Goal: Task Accomplishment & Management: Manage account settings

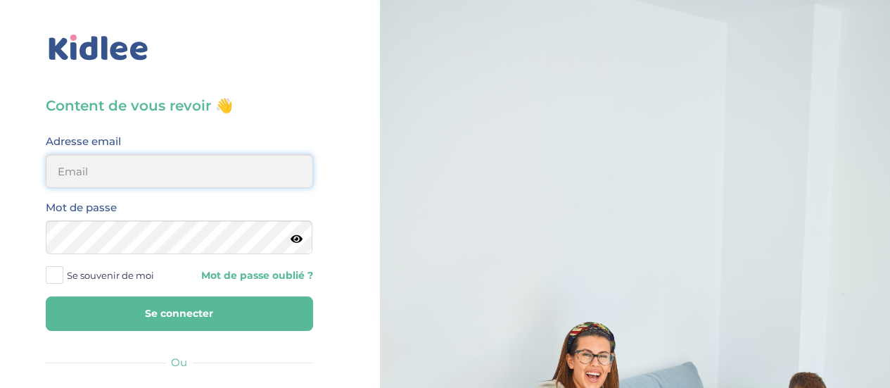
type input "clem.mordacq@gmail.com"
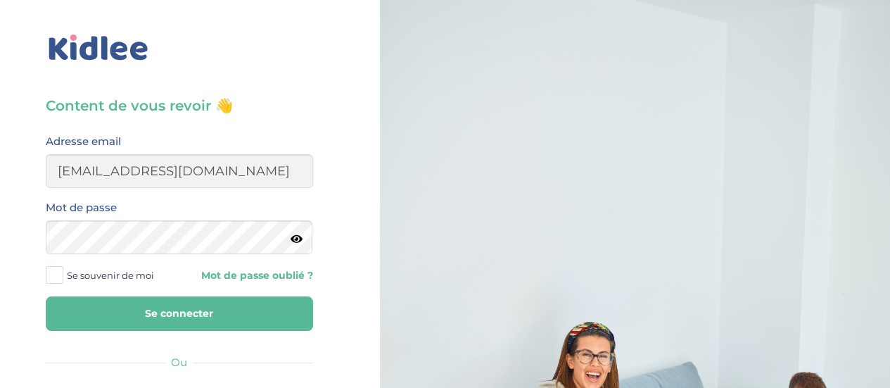
click at [181, 308] on button "Se connecter" at bounding box center [179, 313] width 267 height 34
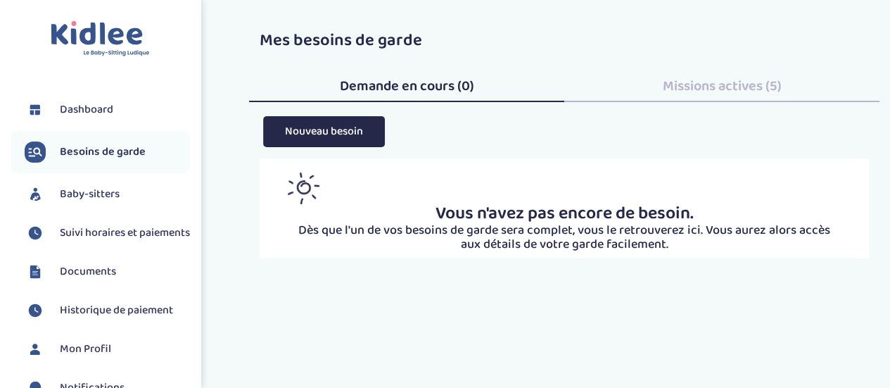
click at [83, 232] on span "Suivi horaires et paiements" at bounding box center [125, 232] width 130 height 17
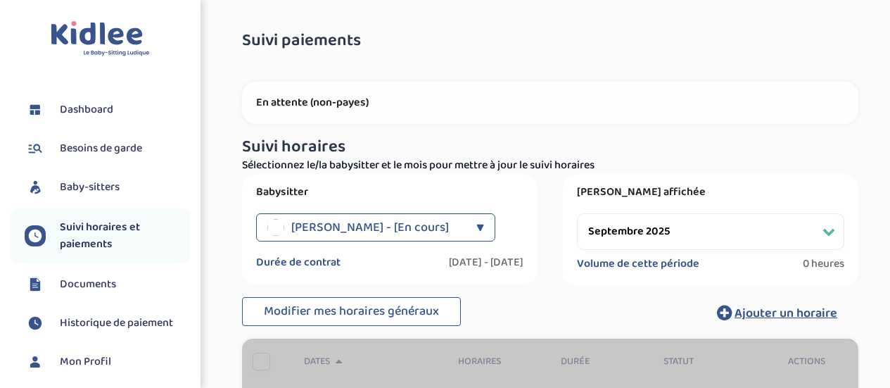
select select "septembre 2025"
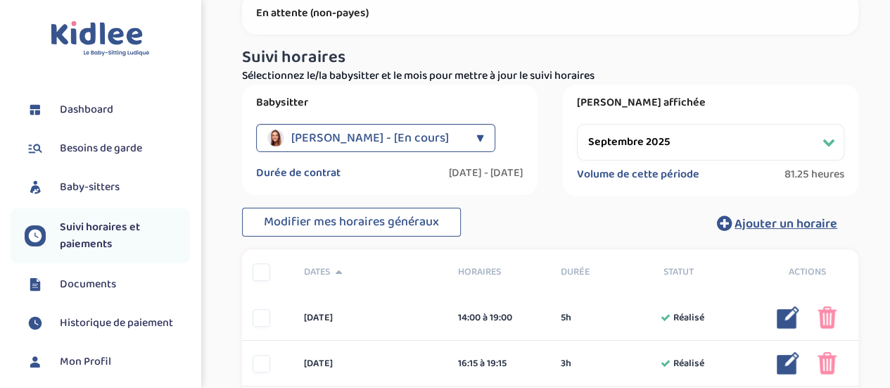
scroll to position [197, 0]
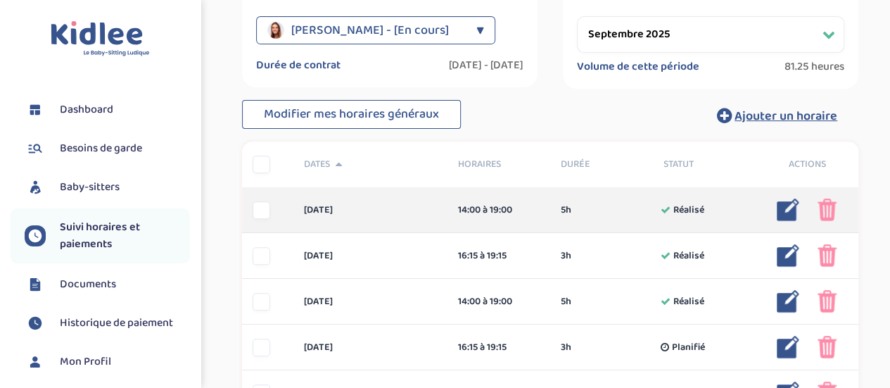
click at [263, 215] on div at bounding box center [262, 210] width 18 height 18
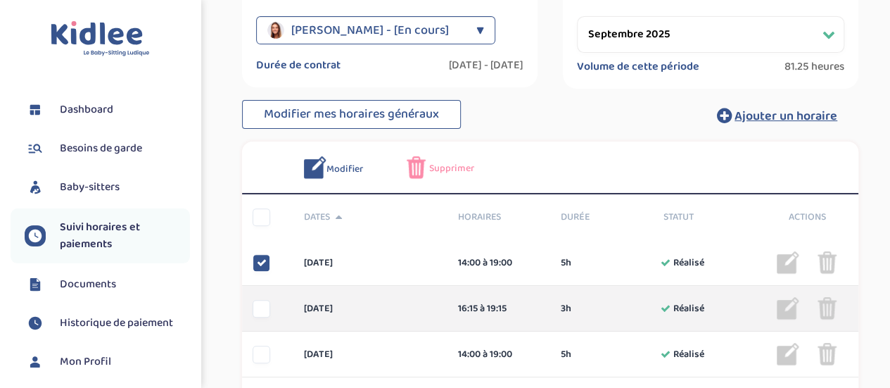
click at [267, 303] on div at bounding box center [262, 309] width 18 height 18
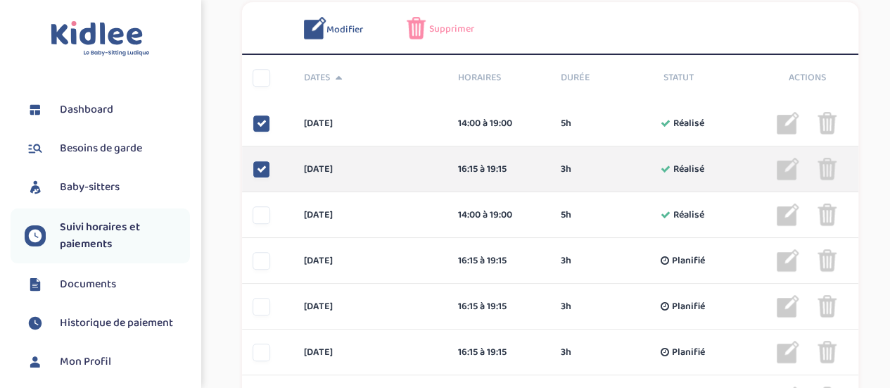
scroll to position [343, 0]
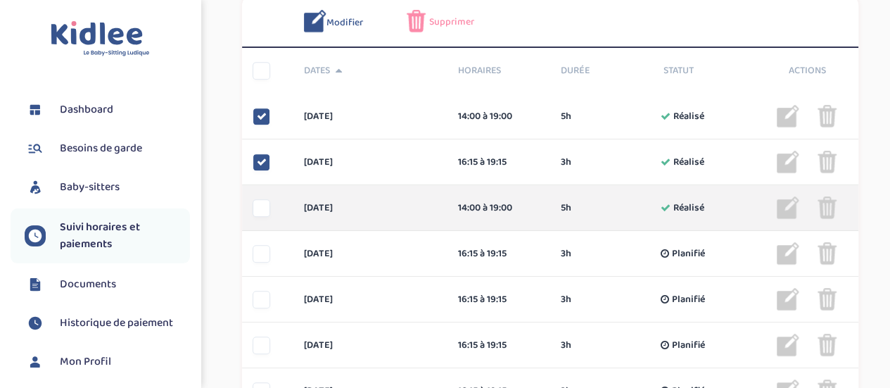
click at [259, 210] on div at bounding box center [262, 208] width 18 height 18
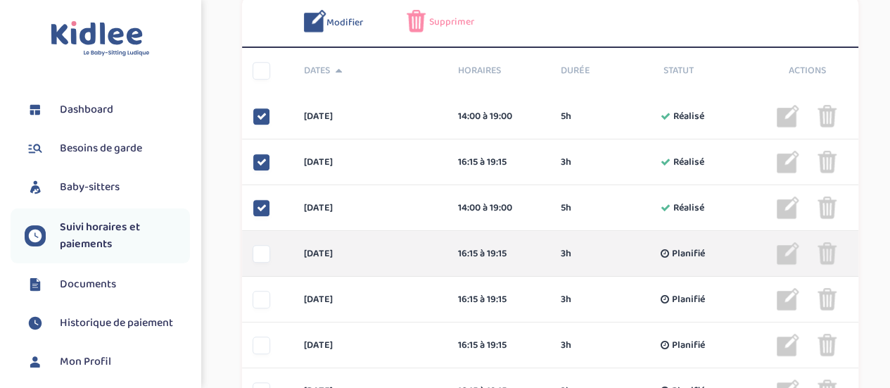
click at [262, 252] on div at bounding box center [262, 254] width 18 height 18
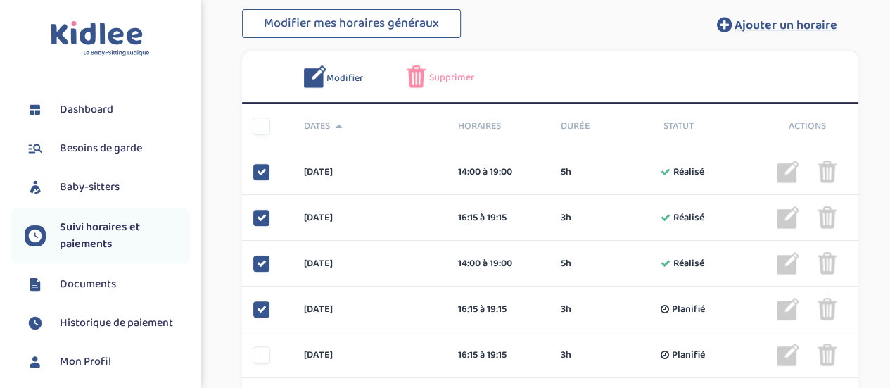
scroll to position [287, 0]
click at [442, 82] on span "Supprimer" at bounding box center [451, 78] width 45 height 15
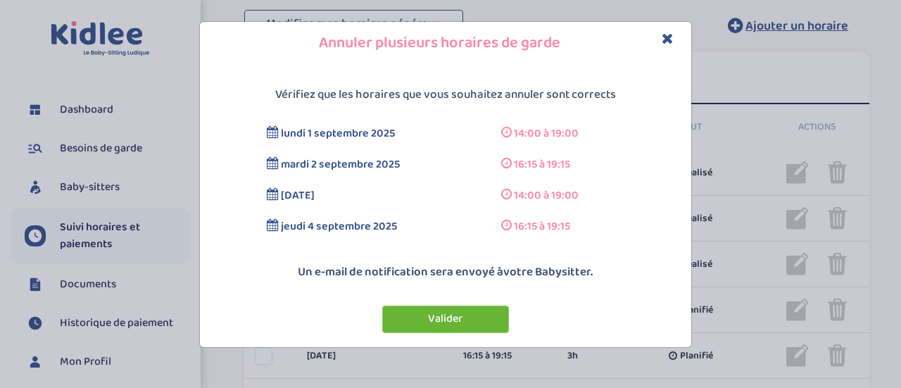
click at [464, 317] on button "Valider" at bounding box center [445, 318] width 127 height 27
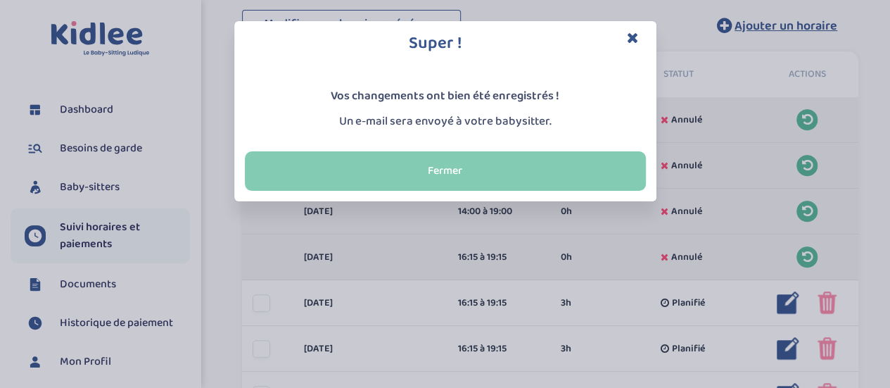
click at [467, 178] on button "Fermer" at bounding box center [445, 170] width 401 height 39
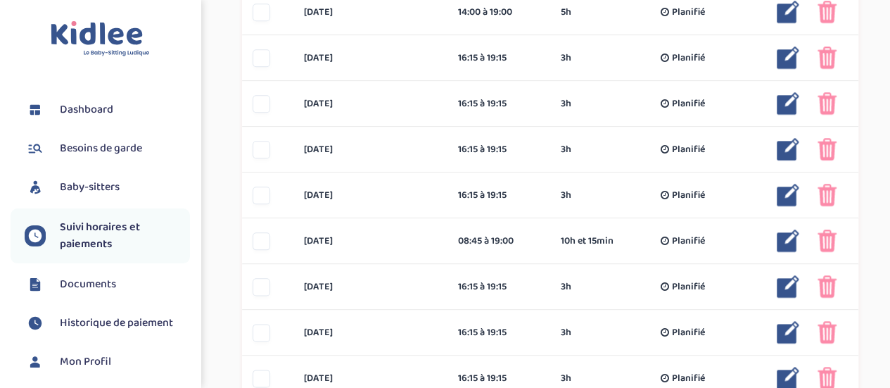
scroll to position [0, 0]
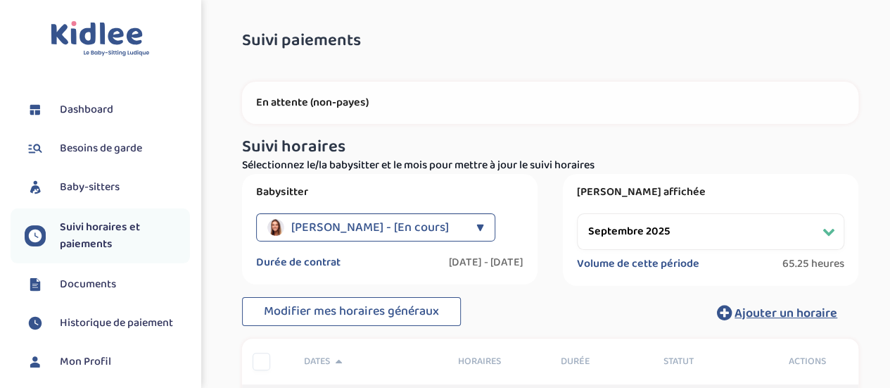
click at [84, 276] on span "Documents" at bounding box center [88, 284] width 56 height 17
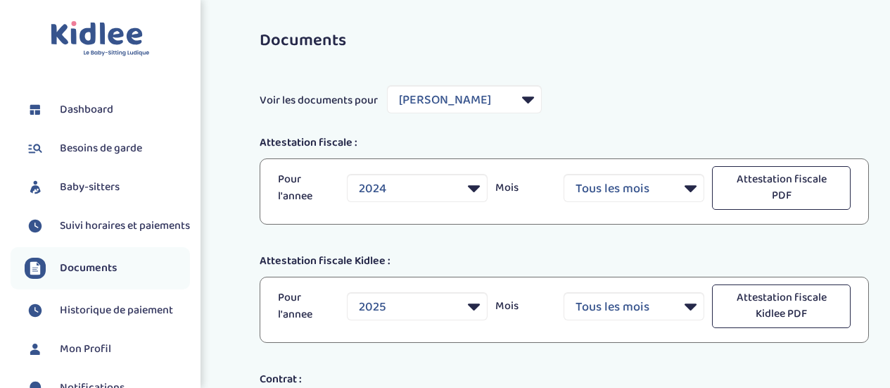
select select "29073"
select select "2024"
click at [108, 104] on span "Dashboard" at bounding box center [86, 109] width 53 height 17
